Goal: Find contact information: Find contact information

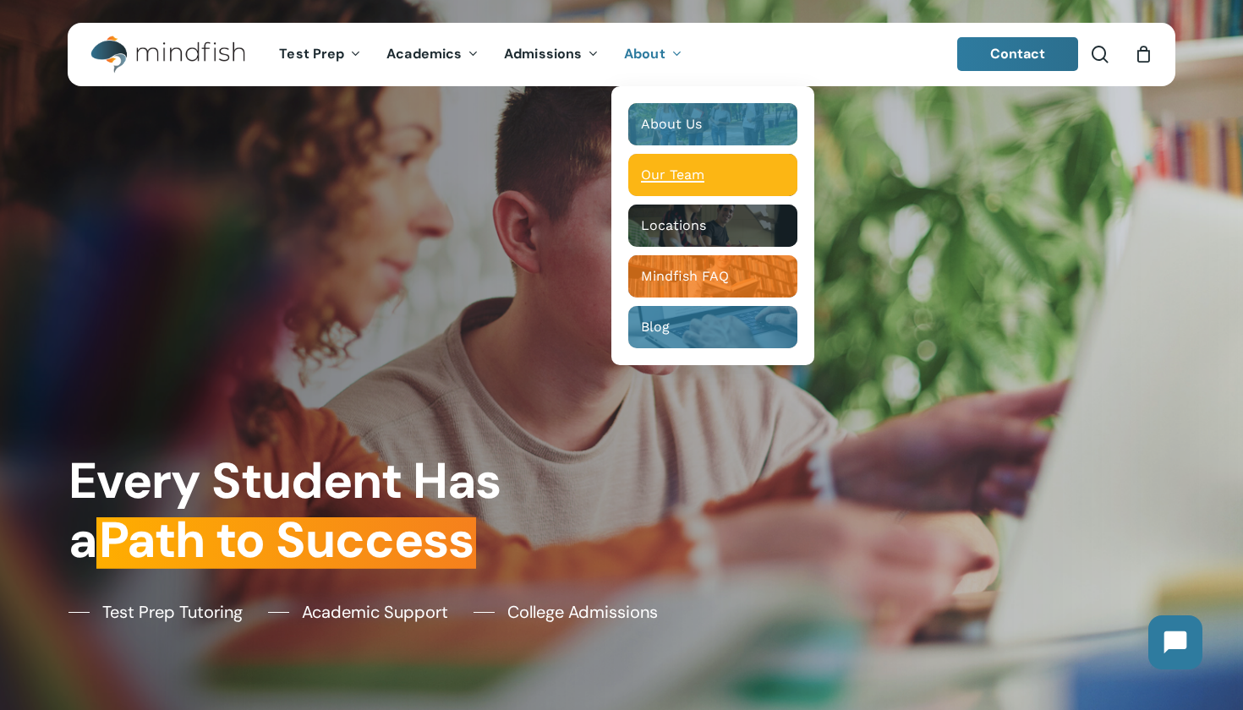
click at [650, 168] on span "Our Team" at bounding box center [672, 175] width 63 height 16
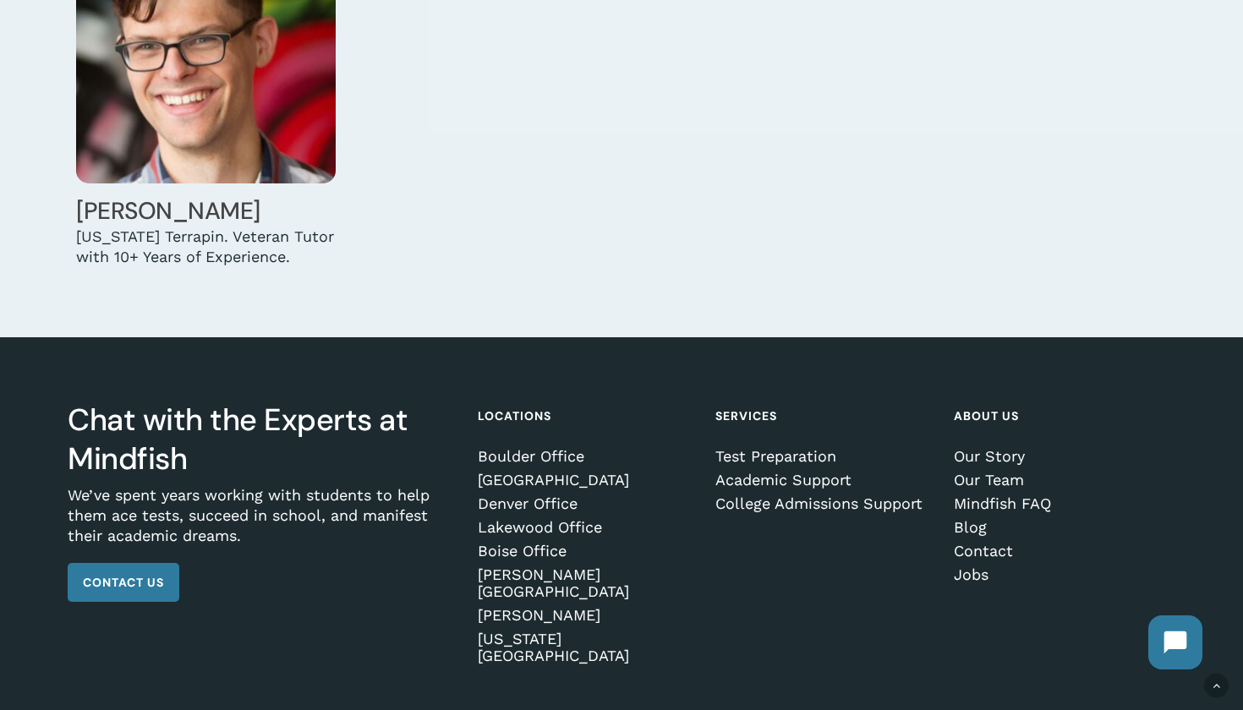
scroll to position [5452, 0]
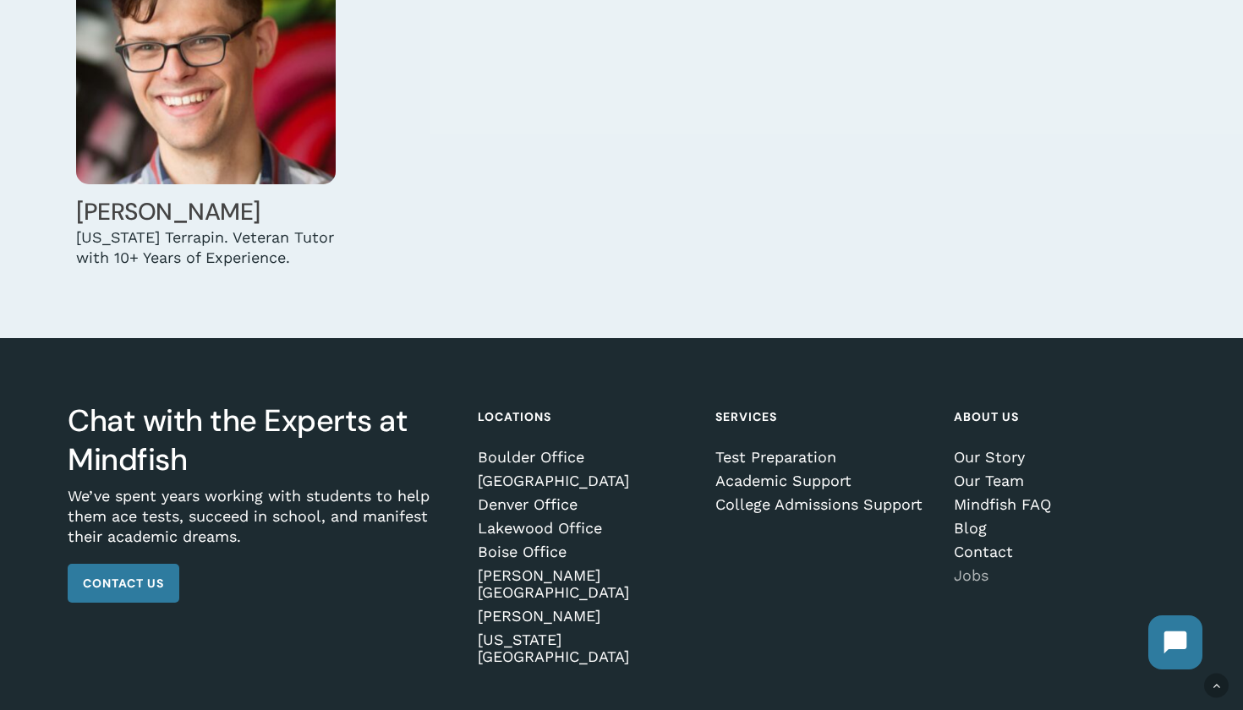
click at [968, 567] on link "Jobs" at bounding box center [1062, 575] width 216 height 17
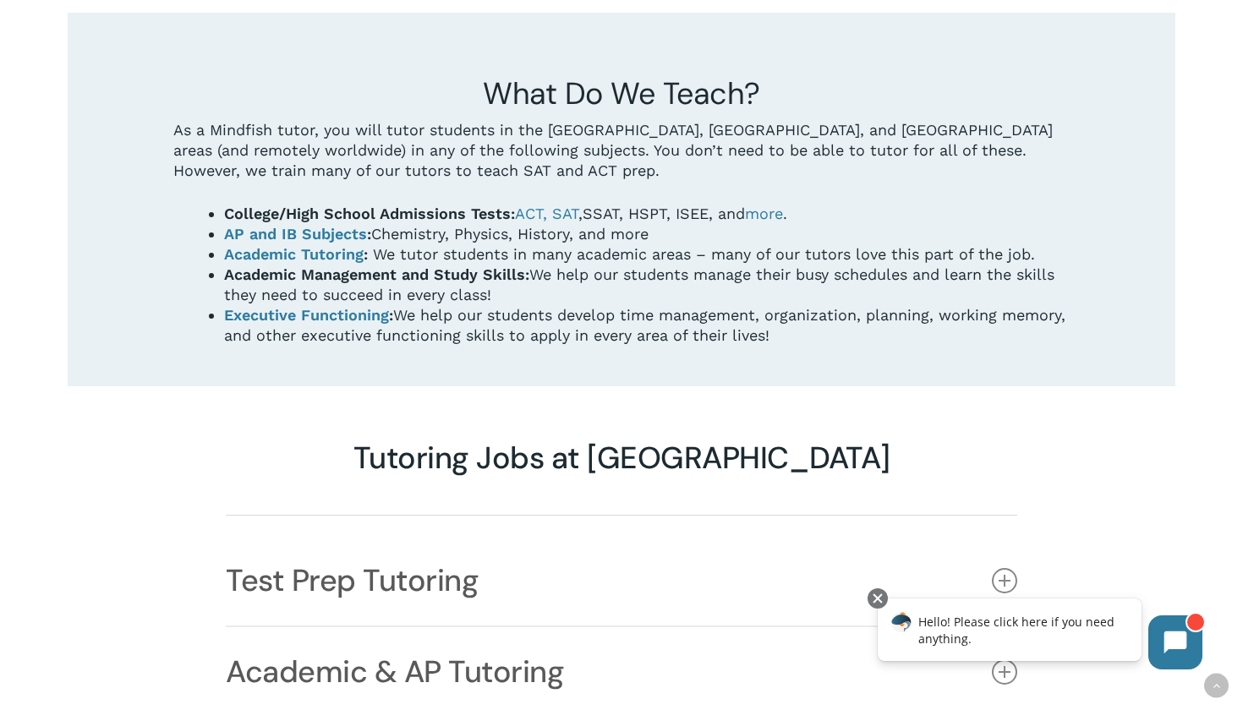
scroll to position [1001, 0]
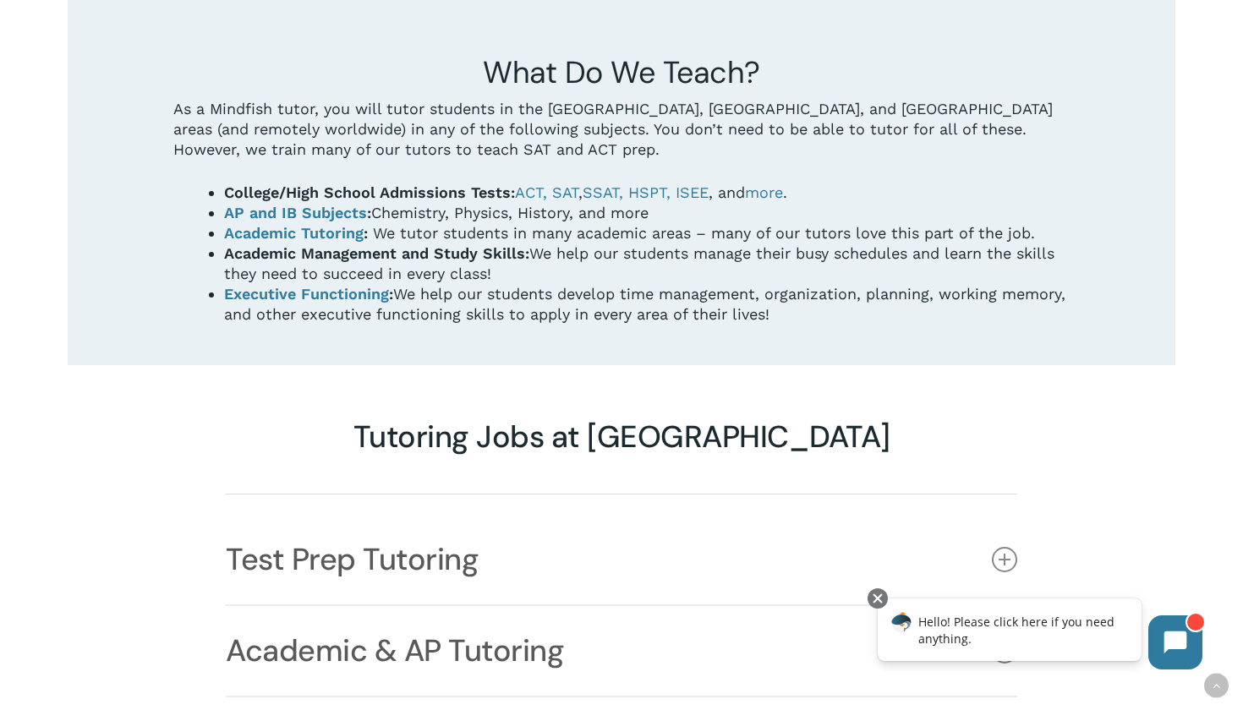
click at [655, 52] on span "What Do We Teach?" at bounding box center [621, 72] width 277 height 40
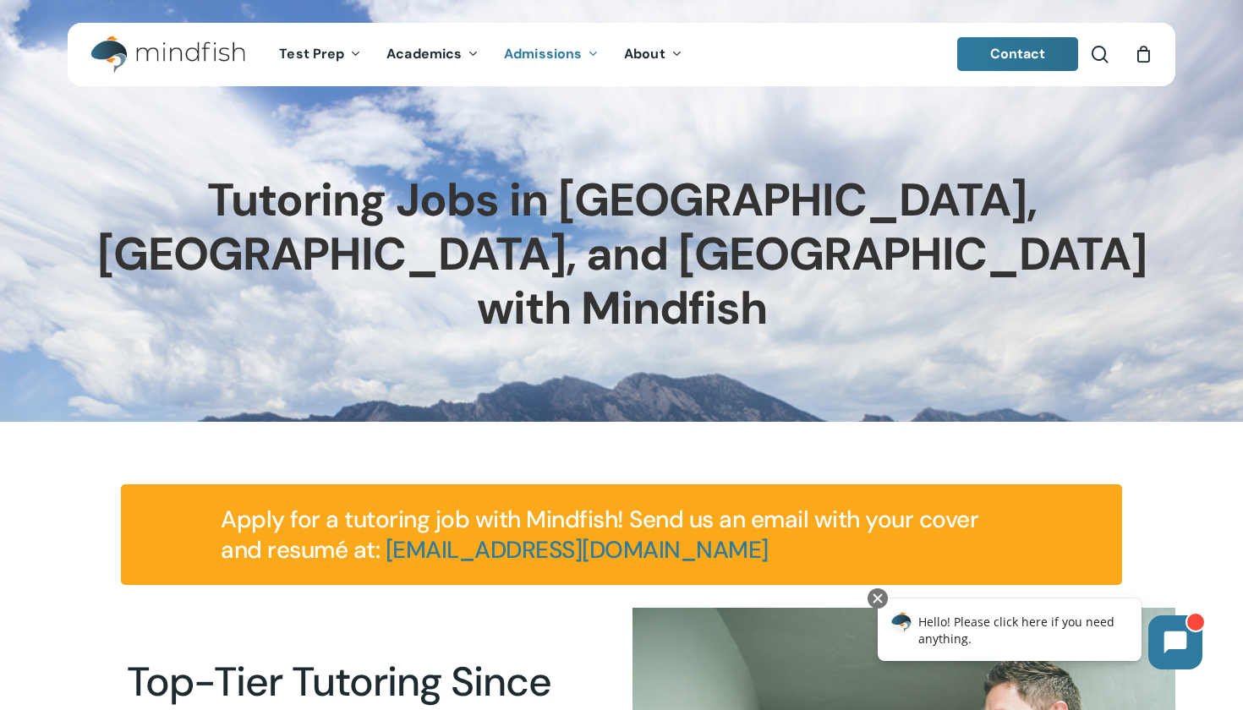
scroll to position [0, 0]
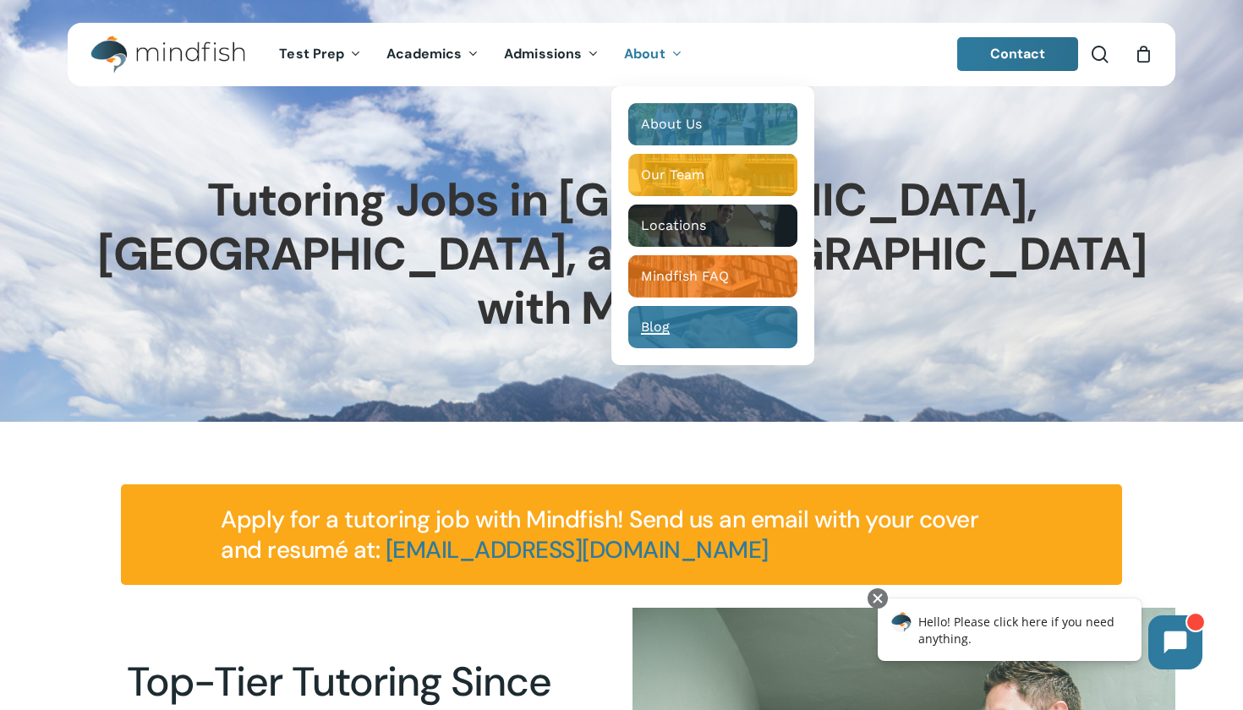
click at [661, 328] on span "Blog" at bounding box center [655, 327] width 29 height 16
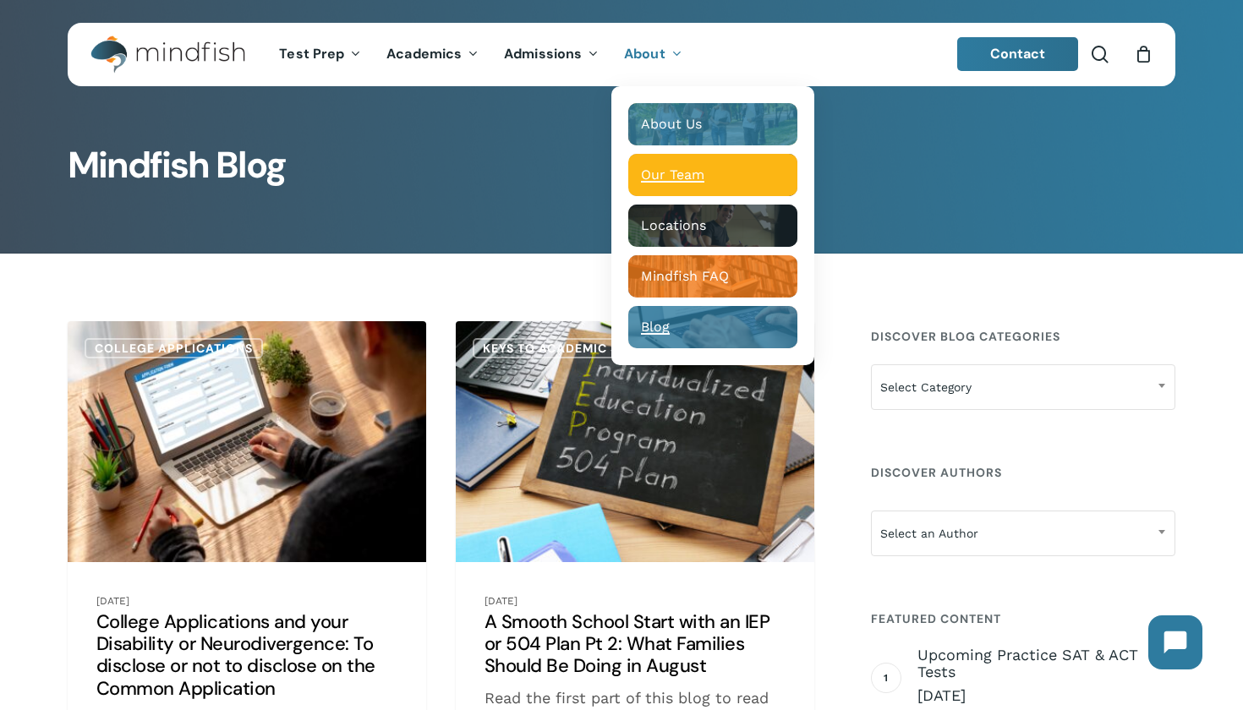
click at [672, 171] on span "Our Team" at bounding box center [672, 175] width 63 height 16
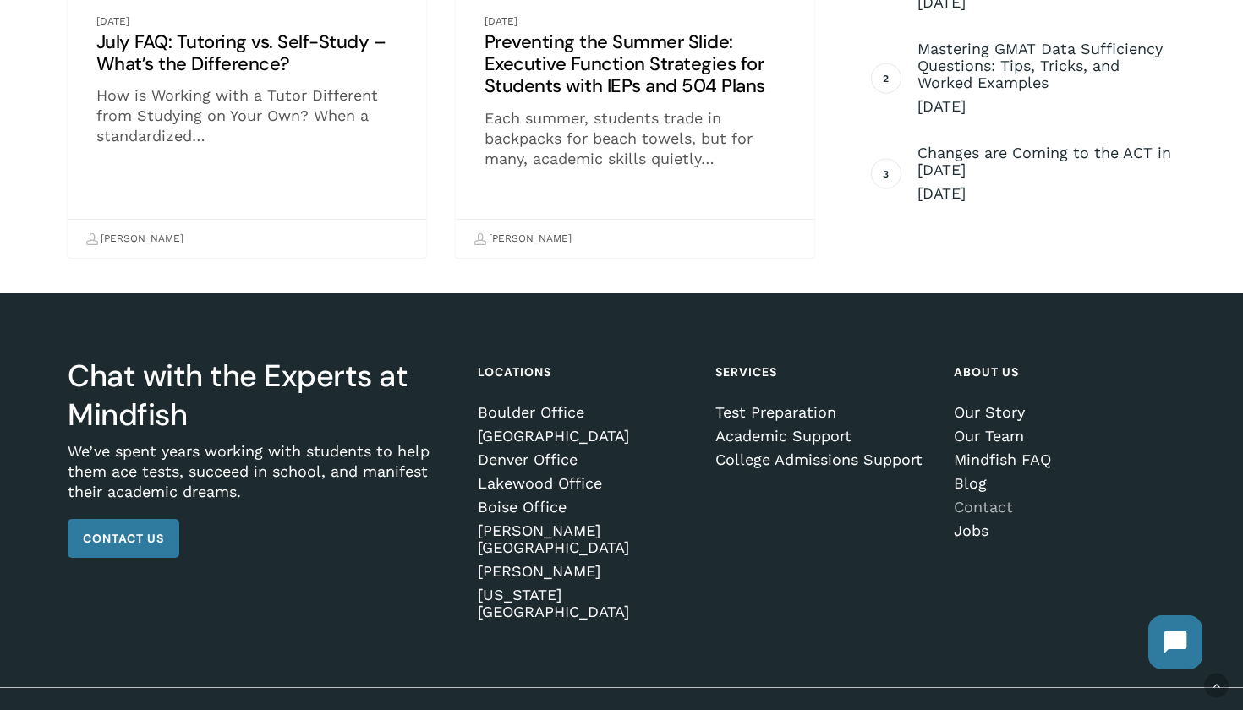
scroll to position [2767, 0]
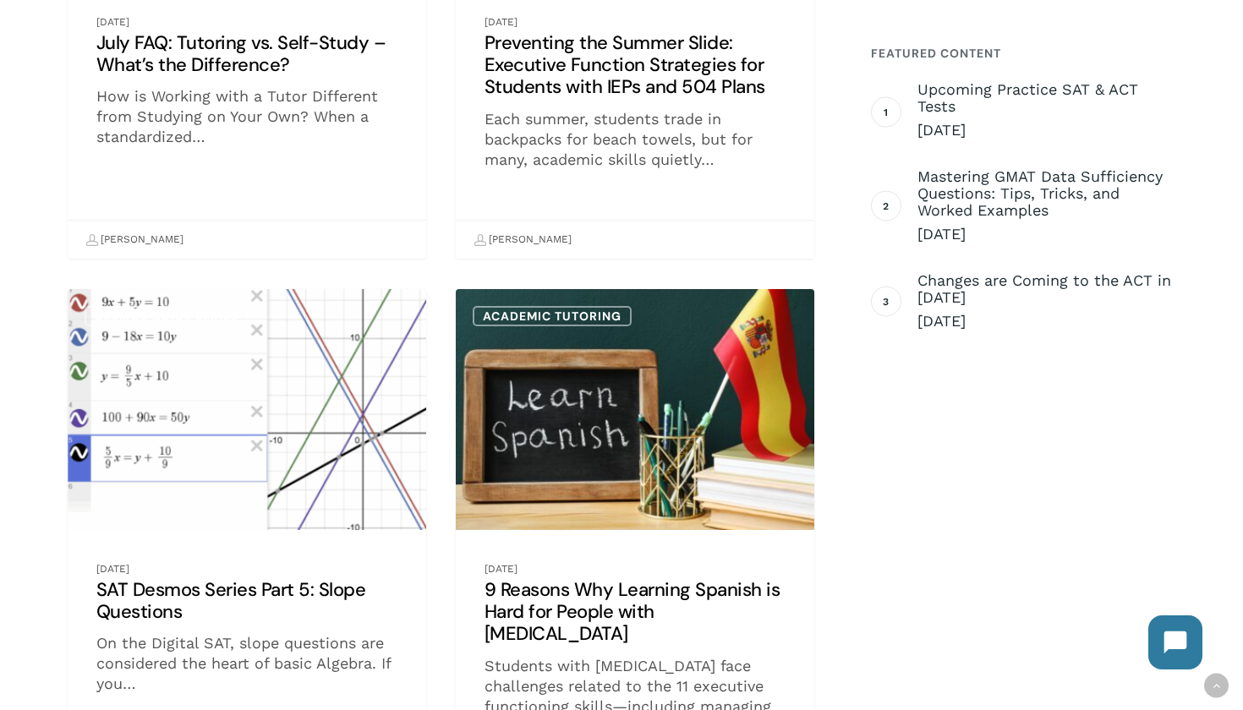
click at [973, 655] on div "College Applications and your Disability or Neurodivergence: To disclose or not…" at bounding box center [622, 338] width 1108 height 5568
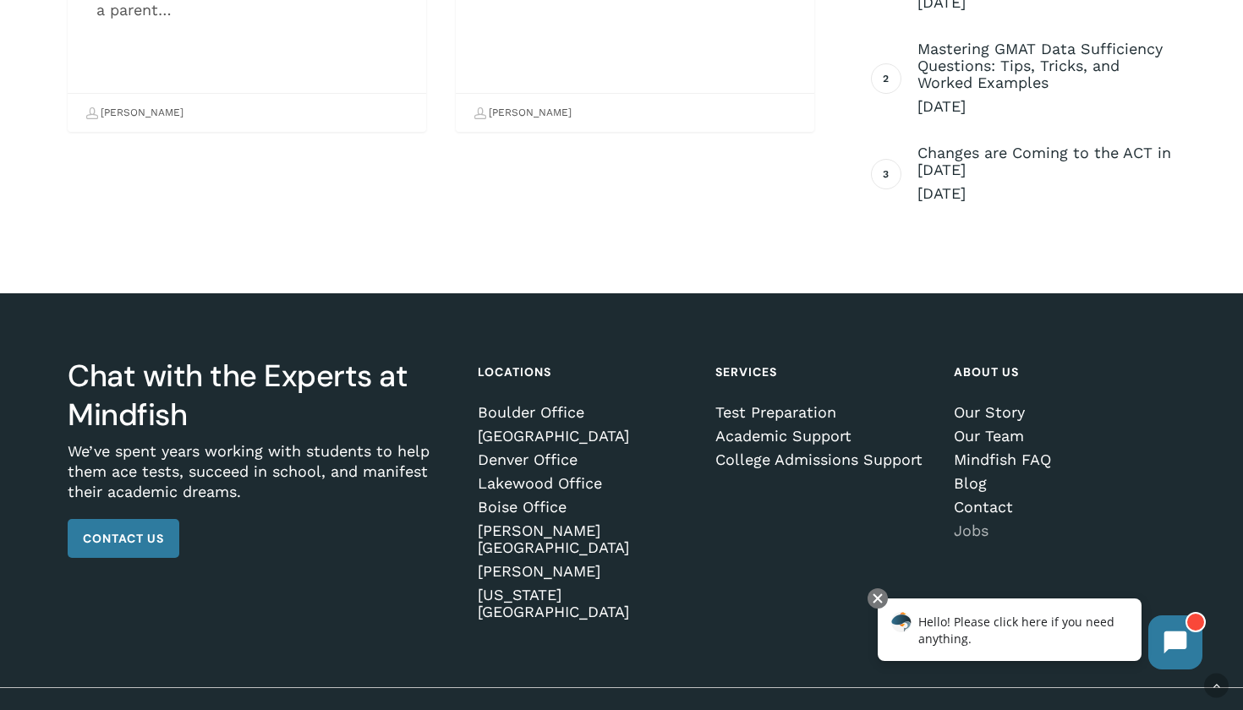
scroll to position [5629, 0]
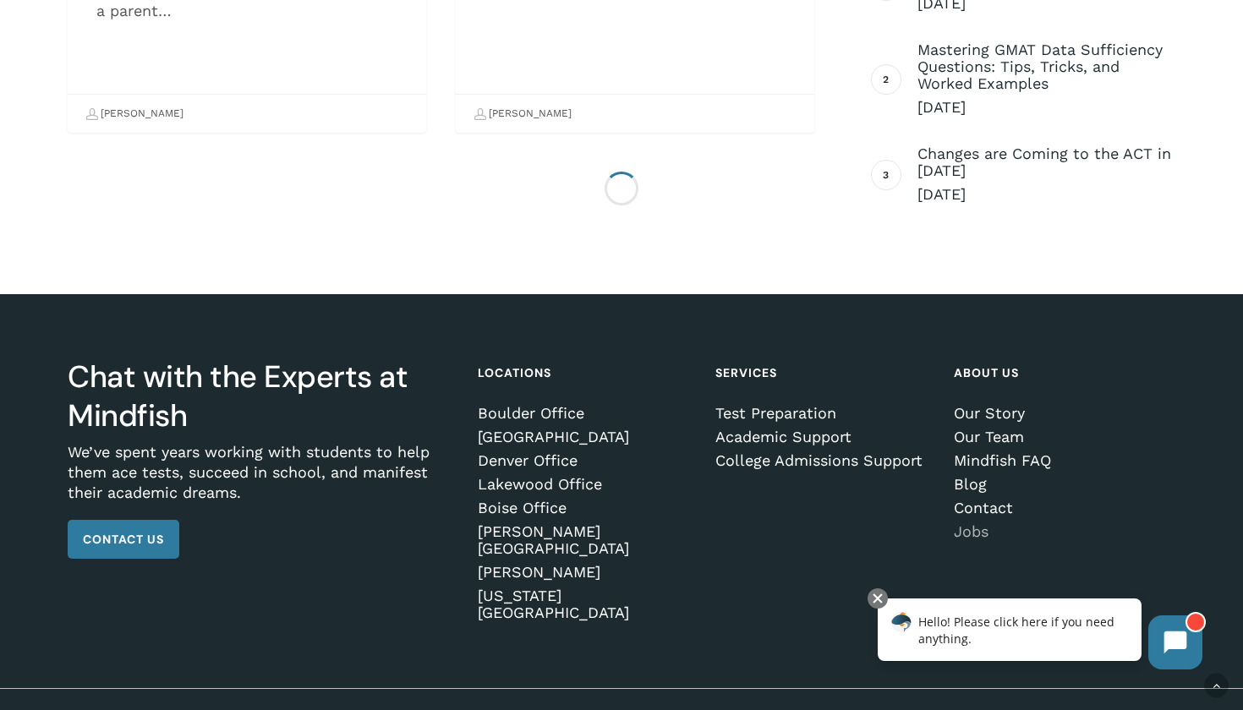
click at [979, 533] on link "Jobs" at bounding box center [1062, 531] width 216 height 17
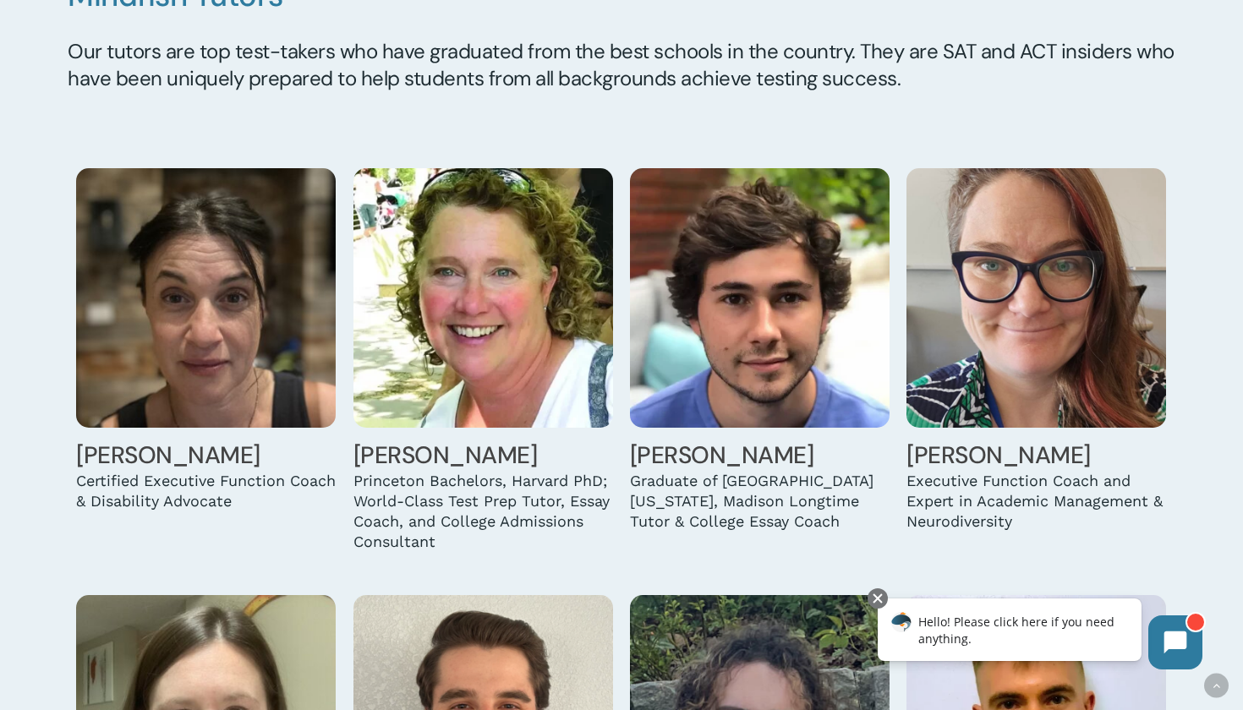
scroll to position [1414, 0]
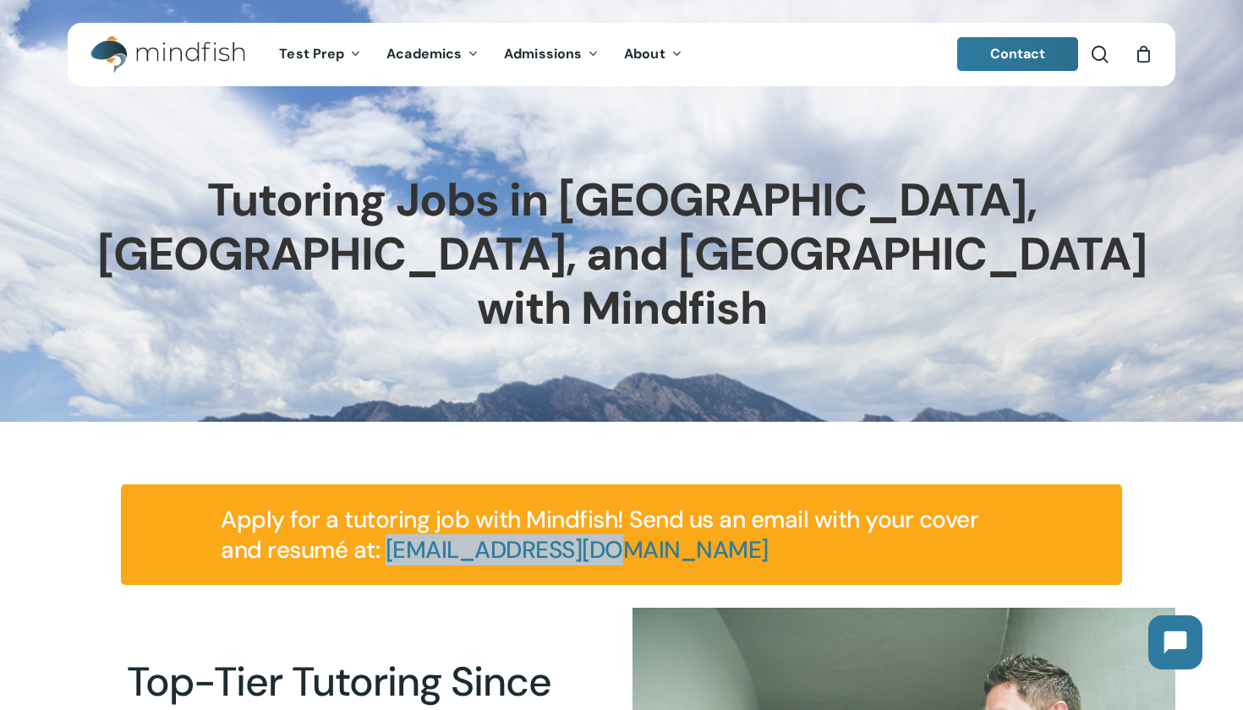
drag, startPoint x: 384, startPoint y: 488, endPoint x: 668, endPoint y: 507, distance: 284.8
click at [668, 507] on h4 "Apply for a tutoring job with Mindfish! Send us an email with your cover and re…" at bounding box center [622, 535] width 802 height 61
copy h4 "[EMAIL_ADDRESS][DOMAIN_NAME]"
